Goal: Transaction & Acquisition: Purchase product/service

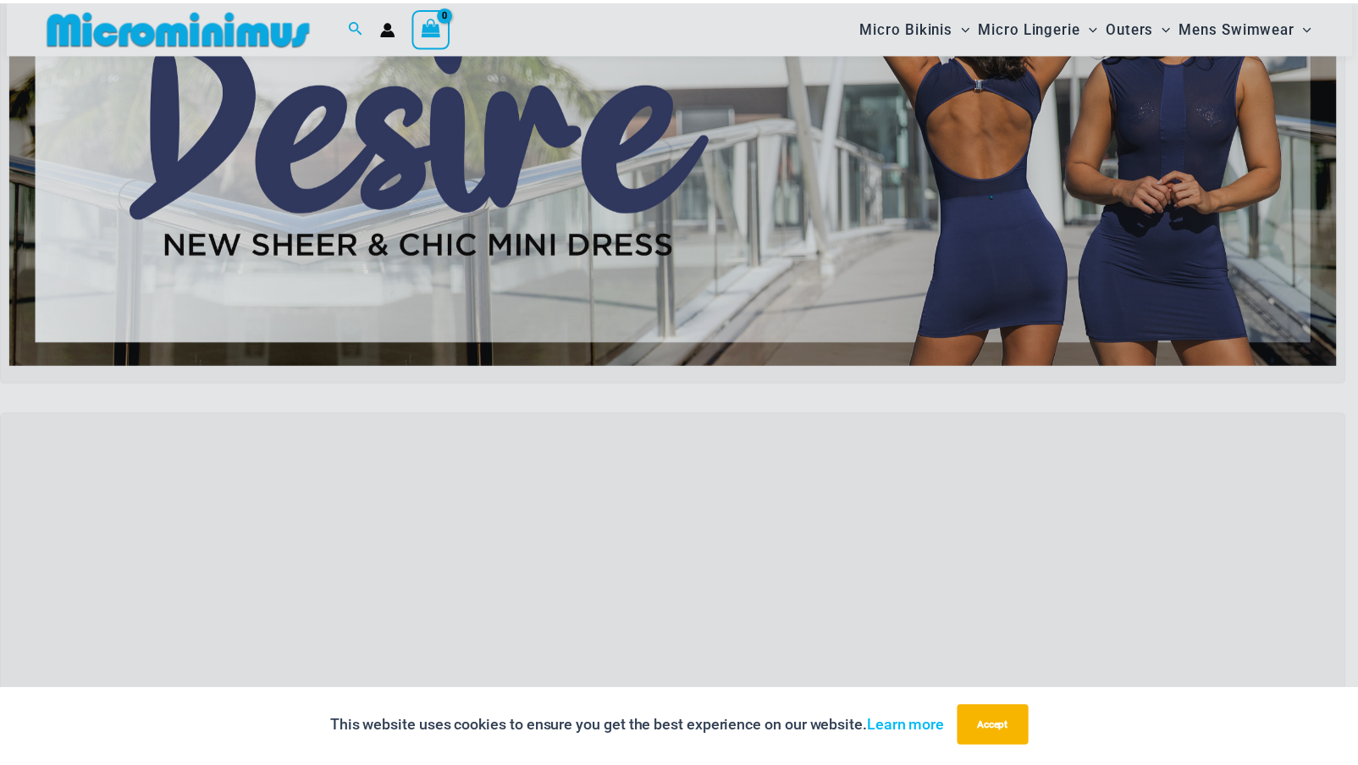
scroll to position [184, 0]
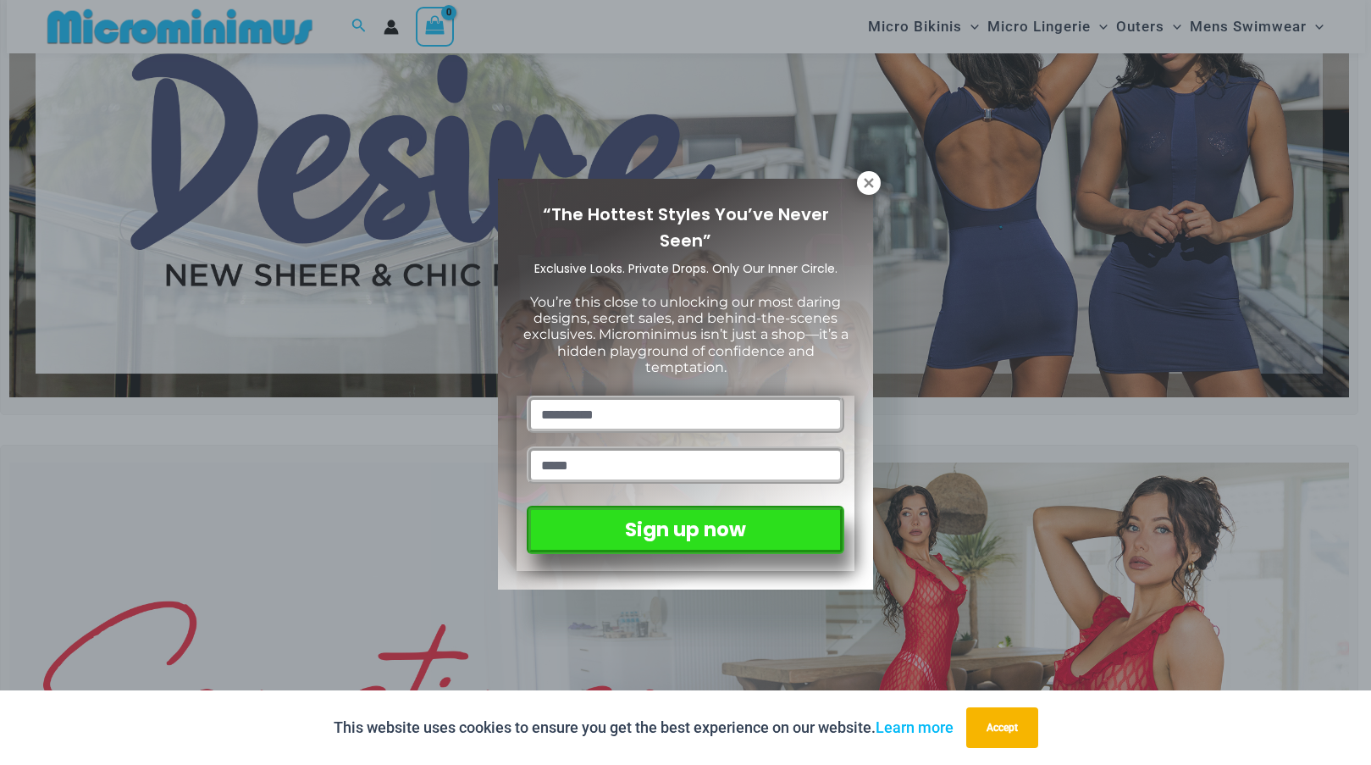
click at [649, 123] on div "“The Hottest Styles You’ve Never Seen” Exclusive Looks. Private Drops. Only Our…" at bounding box center [685, 382] width 1371 height 765
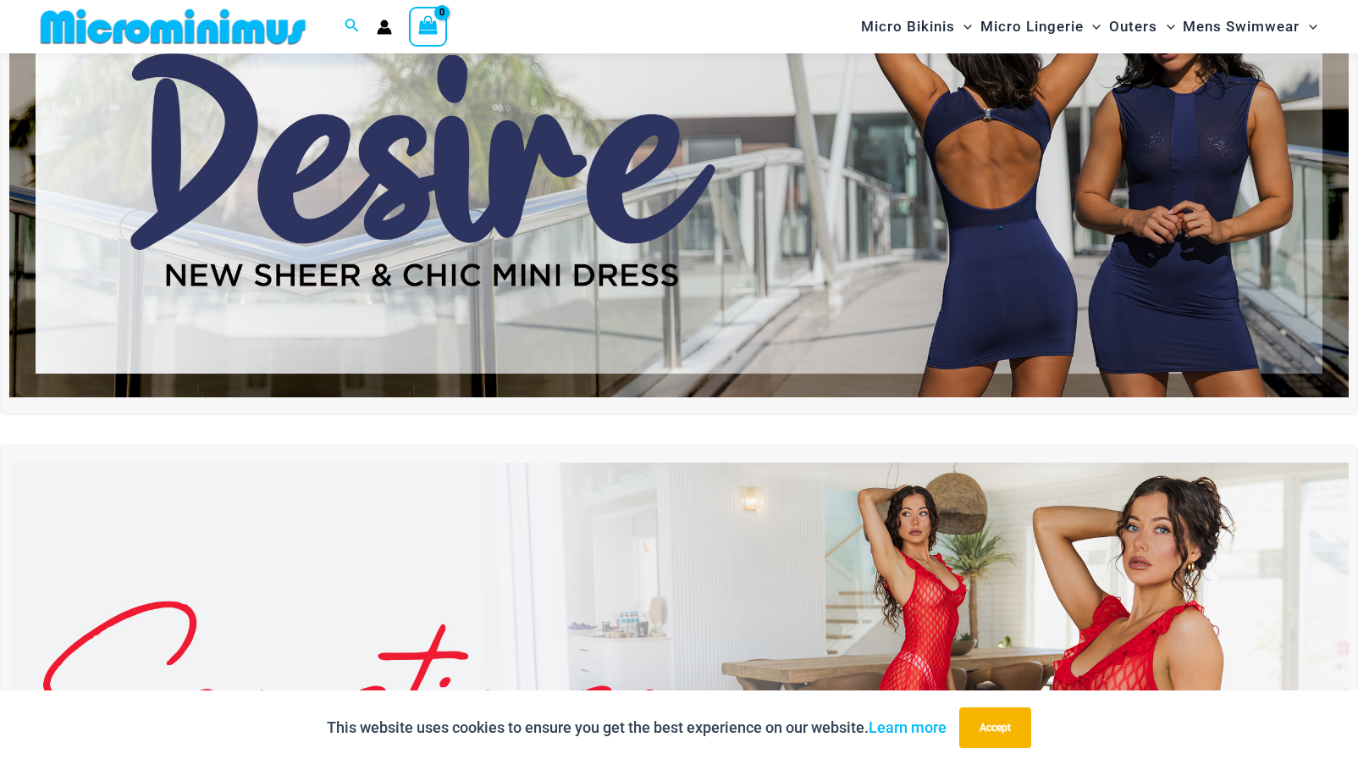
click at [904, 174] on img at bounding box center [679, 170] width 1340 height 456
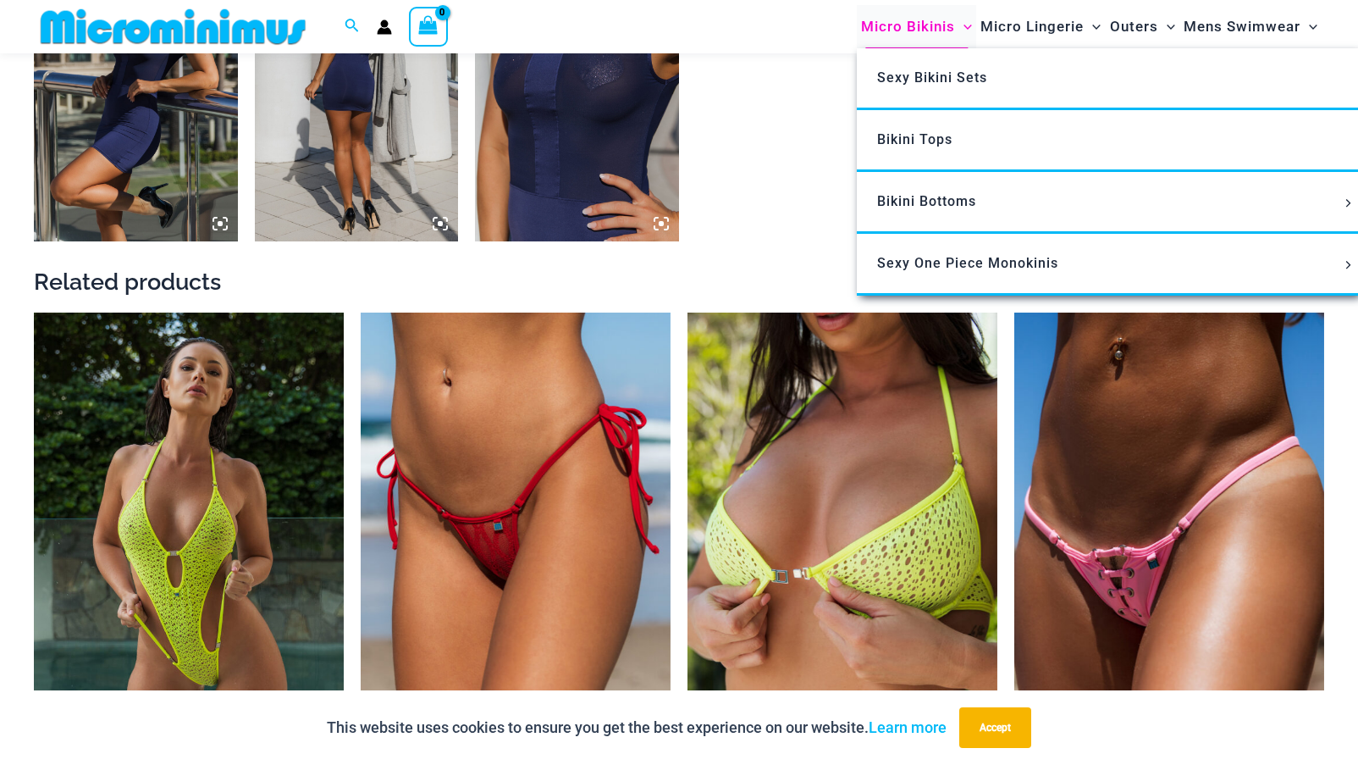
scroll to position [1851, 0]
